Goal: Task Accomplishment & Management: Use online tool/utility

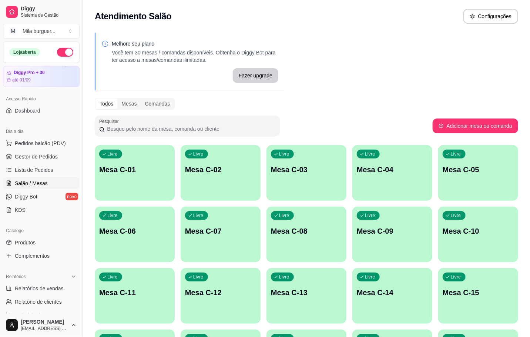
scroll to position [55, 0]
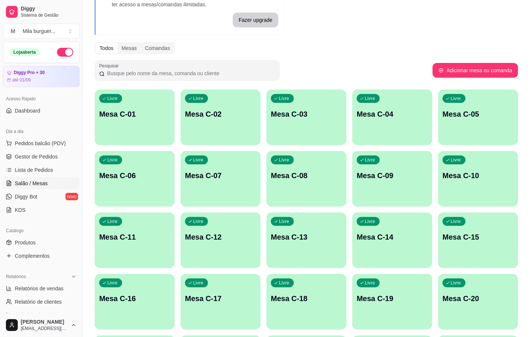
click at [287, 295] on p "Mesa C-18" at bounding box center [306, 298] width 71 height 10
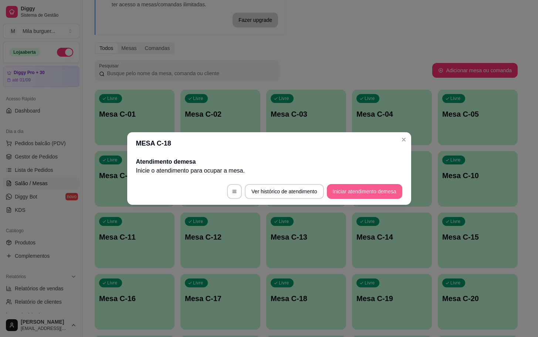
click at [362, 192] on button "Iniciar atendimento de mesa" at bounding box center [364, 191] width 75 height 15
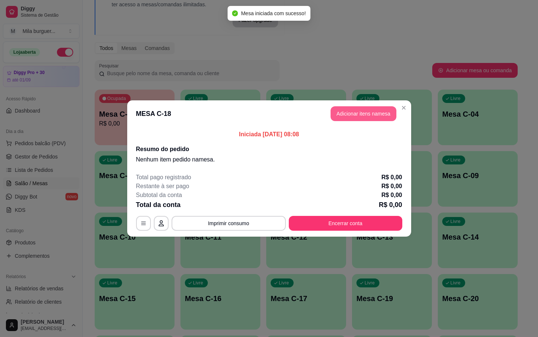
click at [367, 110] on button "Adicionar itens na mesa" at bounding box center [364, 113] width 66 height 15
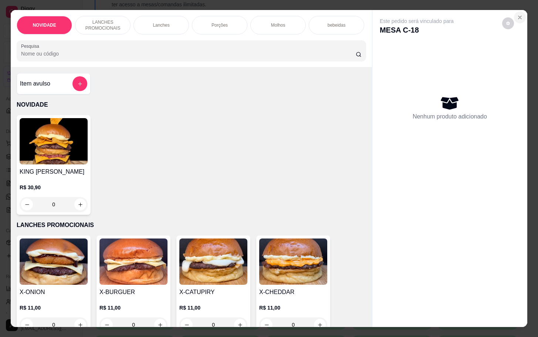
click at [514, 17] on button "Close" at bounding box center [520, 17] width 12 height 12
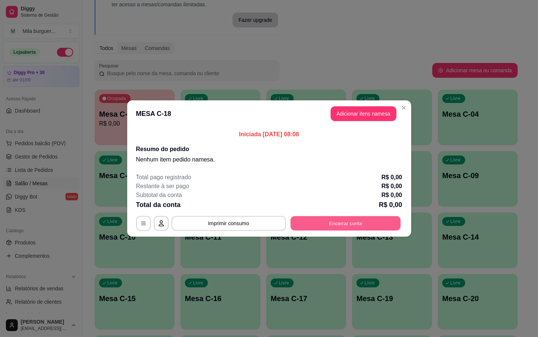
click at [346, 220] on button "Encerrar conta" at bounding box center [345, 223] width 110 height 14
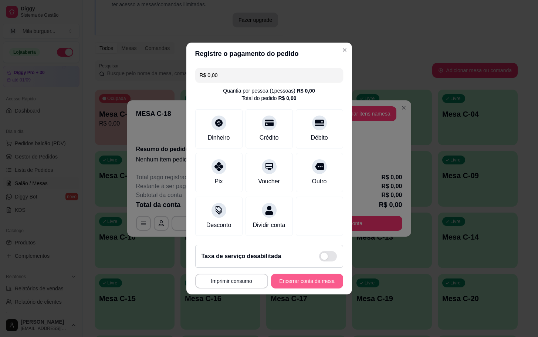
click at [308, 282] on button "Encerrar conta da mesa" at bounding box center [307, 280] width 72 height 15
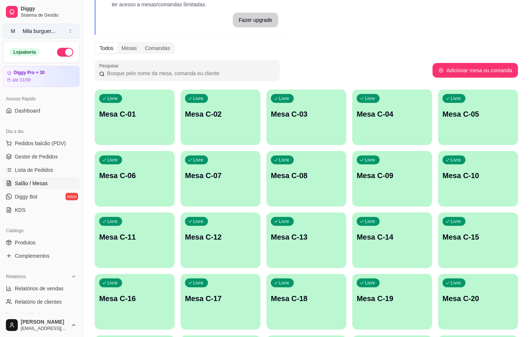
click at [67, 25] on button "M Mila burguer ..." at bounding box center [41, 31] width 77 height 15
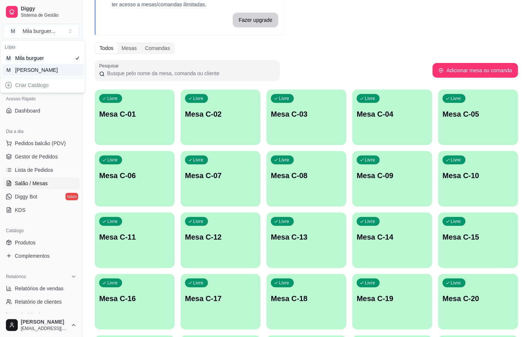
click at [48, 68] on div "[PERSON_NAME]" at bounding box center [31, 69] width 33 height 7
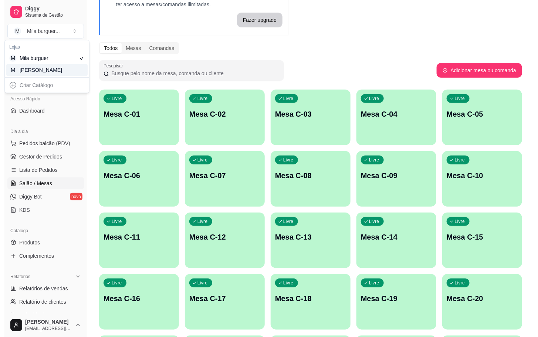
scroll to position [21, 0]
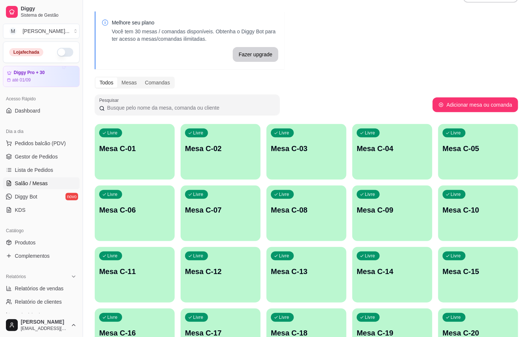
click at [329, 326] on div "Livre Mesa C-18" at bounding box center [306, 331] width 80 height 47
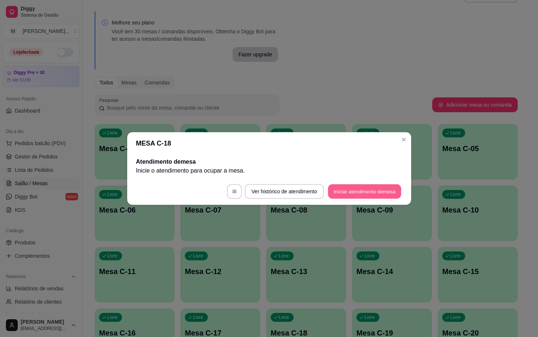
click at [357, 191] on button "Iniciar atendimento de mesa" at bounding box center [364, 191] width 73 height 14
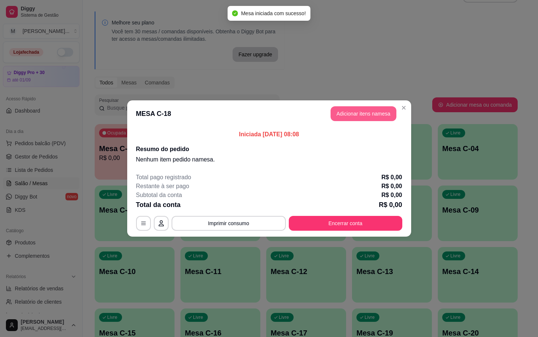
click at [353, 108] on button "Adicionar itens na mesa" at bounding box center [364, 113] width 66 height 15
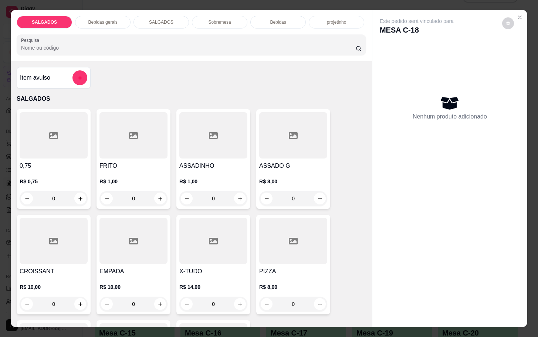
scroll to position [55, 0]
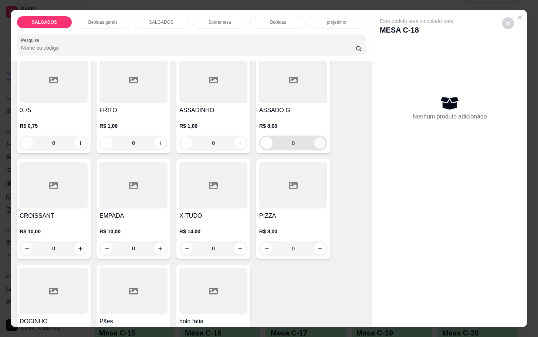
click at [314, 142] on button "increase-product-quantity" at bounding box center [319, 142] width 11 height 11
type input "1"
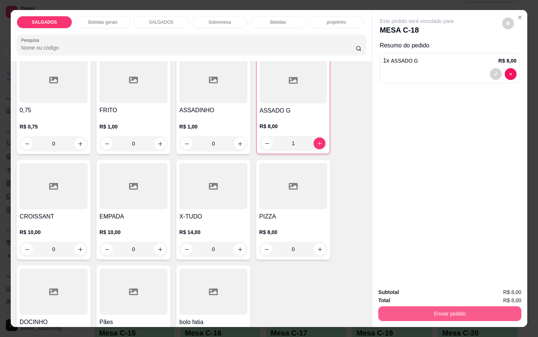
click at [397, 312] on button "Enviar pedido" at bounding box center [449, 313] width 143 height 15
click at [419, 291] on button "Não registrar e enviar pedido" at bounding box center [424, 291] width 75 height 14
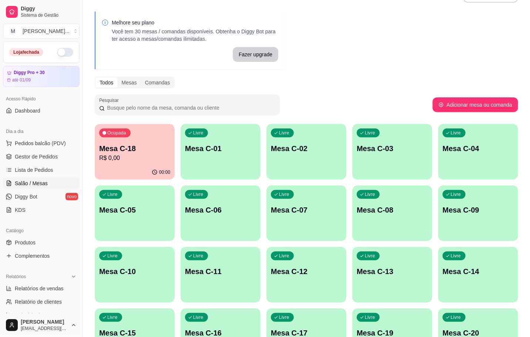
click at [142, 159] on p "R$ 0,00" at bounding box center [134, 157] width 71 height 9
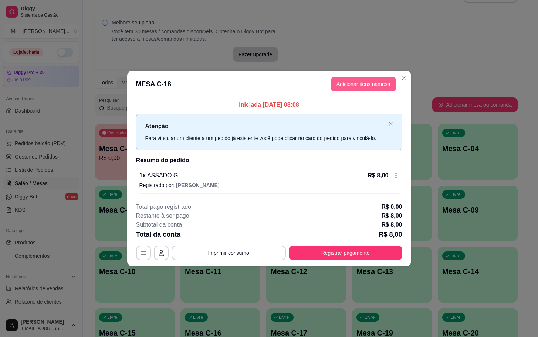
click at [386, 84] on button "Adicionar itens na mesa" at bounding box center [364, 84] width 66 height 15
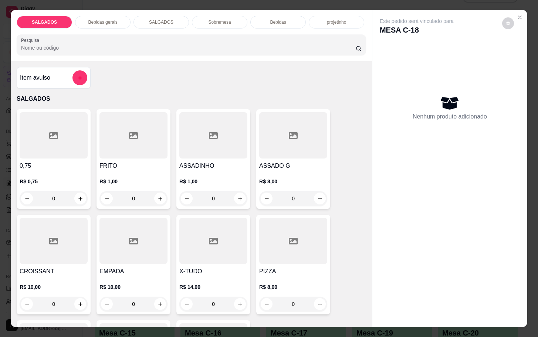
click at [93, 19] on p "Bebidas gerais" at bounding box center [102, 22] width 29 height 6
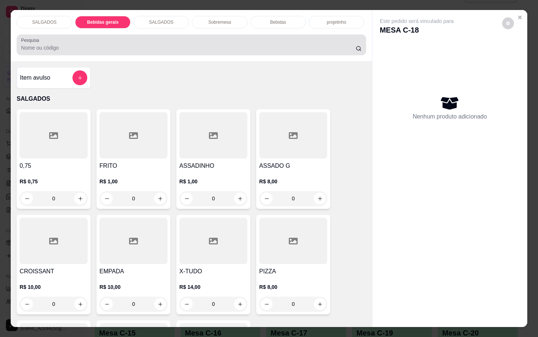
scroll to position [18, 0]
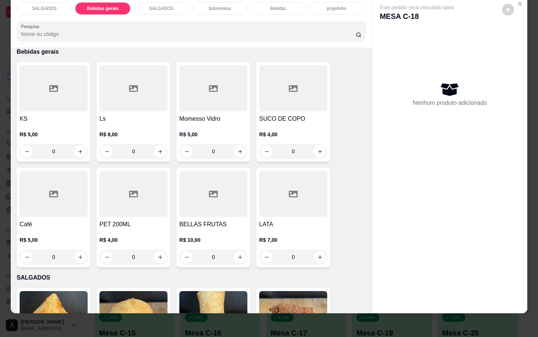
click at [273, 6] on p "Bebidas" at bounding box center [278, 9] width 16 height 6
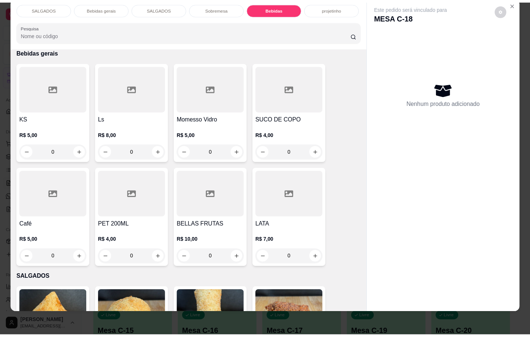
scroll to position [1375, 0]
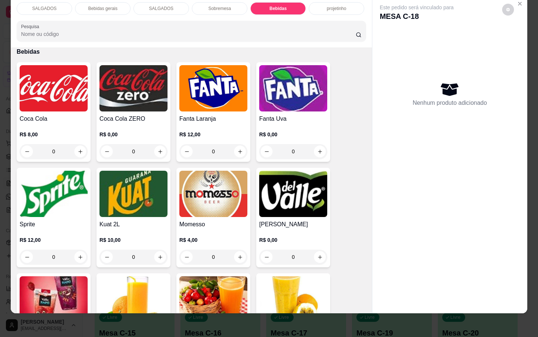
click at [69, 73] on img at bounding box center [54, 88] width 68 height 46
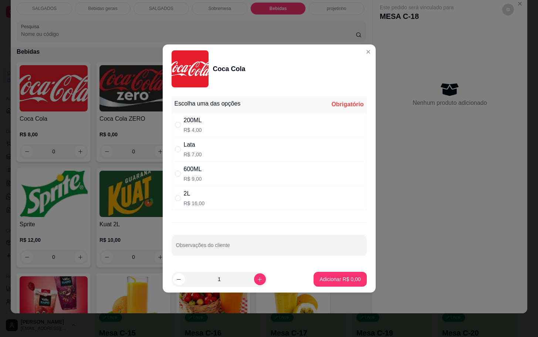
click at [234, 123] on div "200ML R$ 4,00" at bounding box center [269, 124] width 195 height 24
radio input "true"
click at [342, 275] on button "Adicionar R$ 4,00" at bounding box center [340, 278] width 53 height 15
type input "1"
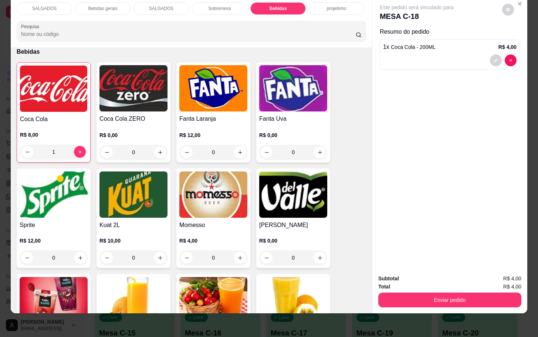
click at [413, 300] on div "Subtotal R$ 4,00 Total R$ 4,00 Enviar pedido" at bounding box center [449, 290] width 155 height 45
click at [417, 295] on button "Enviar pedido" at bounding box center [449, 299] width 143 height 15
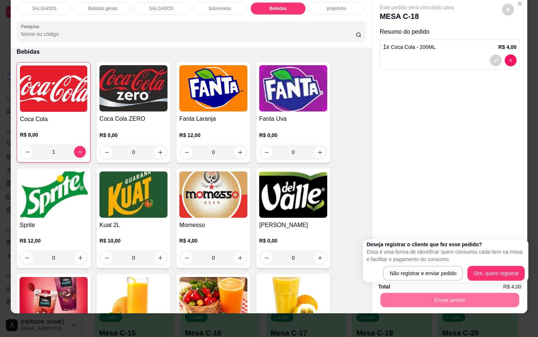
click at [422, 281] on div "Deseja registrar o cliente que fez esse pedido? Essa é uma forma de identificar…" at bounding box center [446, 260] width 166 height 43
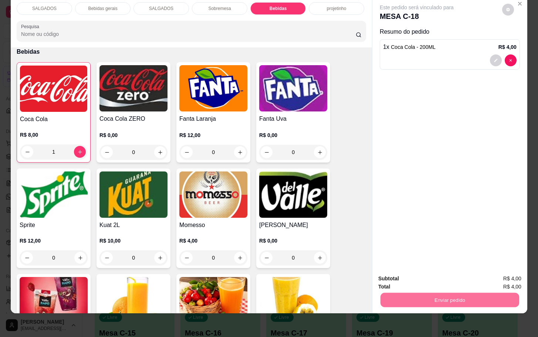
click at [426, 271] on button "Não registrar e enviar pedido" at bounding box center [424, 273] width 77 height 14
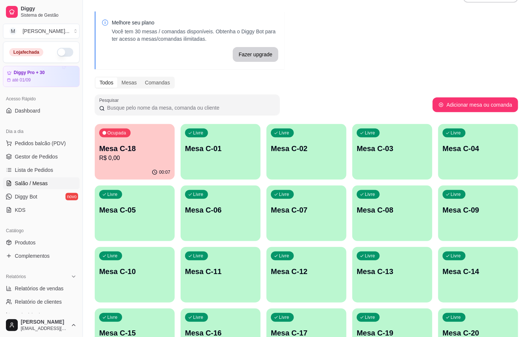
click at [359, 270] on p "Mesa C-13" at bounding box center [392, 271] width 71 height 10
click at [144, 100] on div at bounding box center [187, 104] width 176 height 15
click at [142, 121] on div "Melhore seu plano Você tem 30 mesas / comandas disponíveis. Obtenha o Diggy Bot…" at bounding box center [306, 251] width 447 height 488
click at [140, 132] on div "Ocupada Mesa C-18 R$ 0,00" at bounding box center [135, 145] width 78 height 40
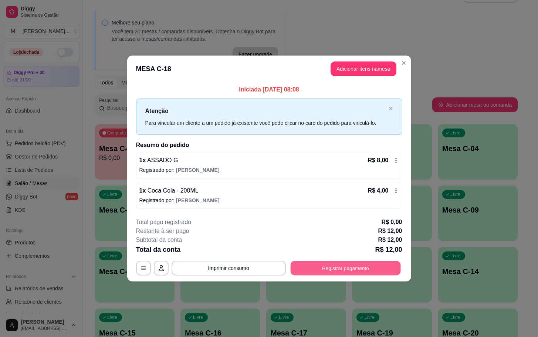
click at [310, 269] on button "Registrar pagamento" at bounding box center [345, 267] width 110 height 14
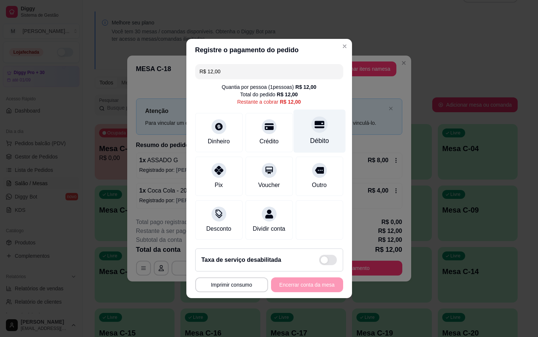
click at [310, 140] on div "Débito" at bounding box center [319, 141] width 19 height 10
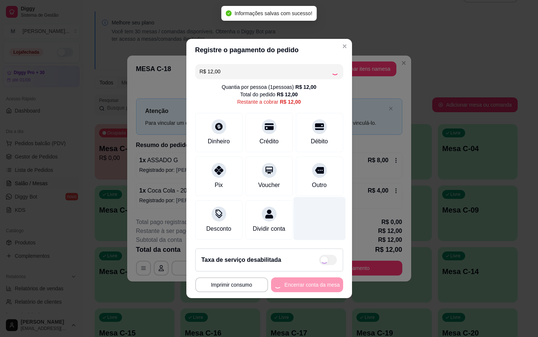
type input "R$ 0,00"
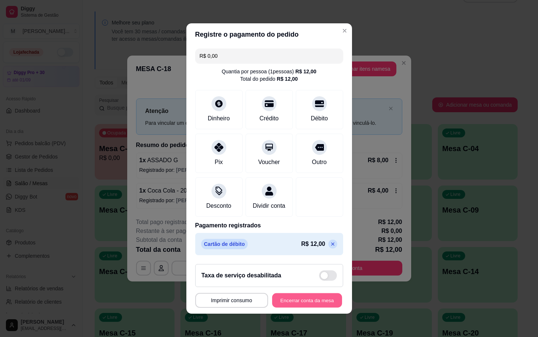
click at [298, 300] on button "Encerrar conta da mesa" at bounding box center [307, 300] width 70 height 14
